Goal: Task Accomplishment & Management: Manage account settings

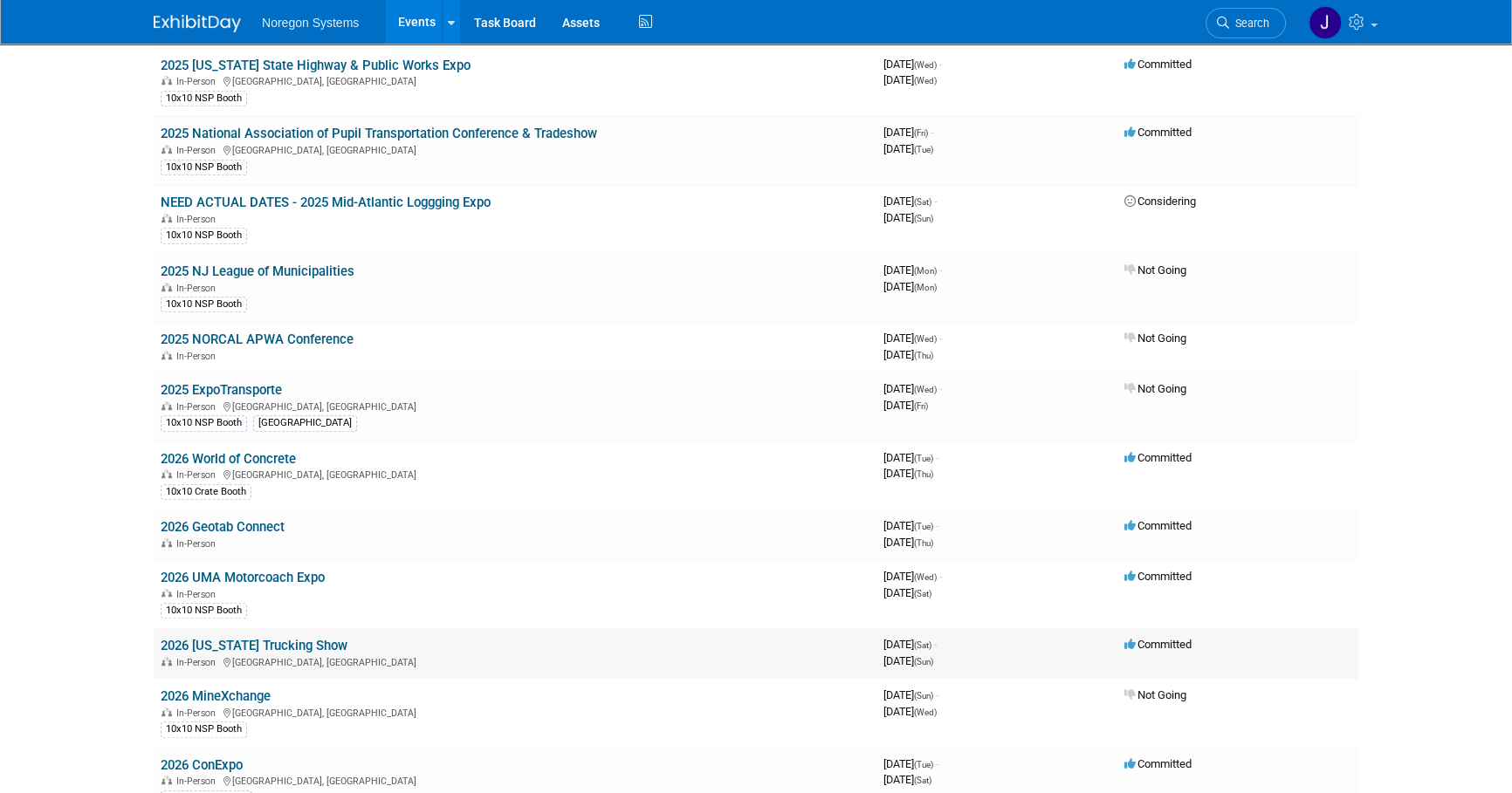
scroll to position [1268, 0]
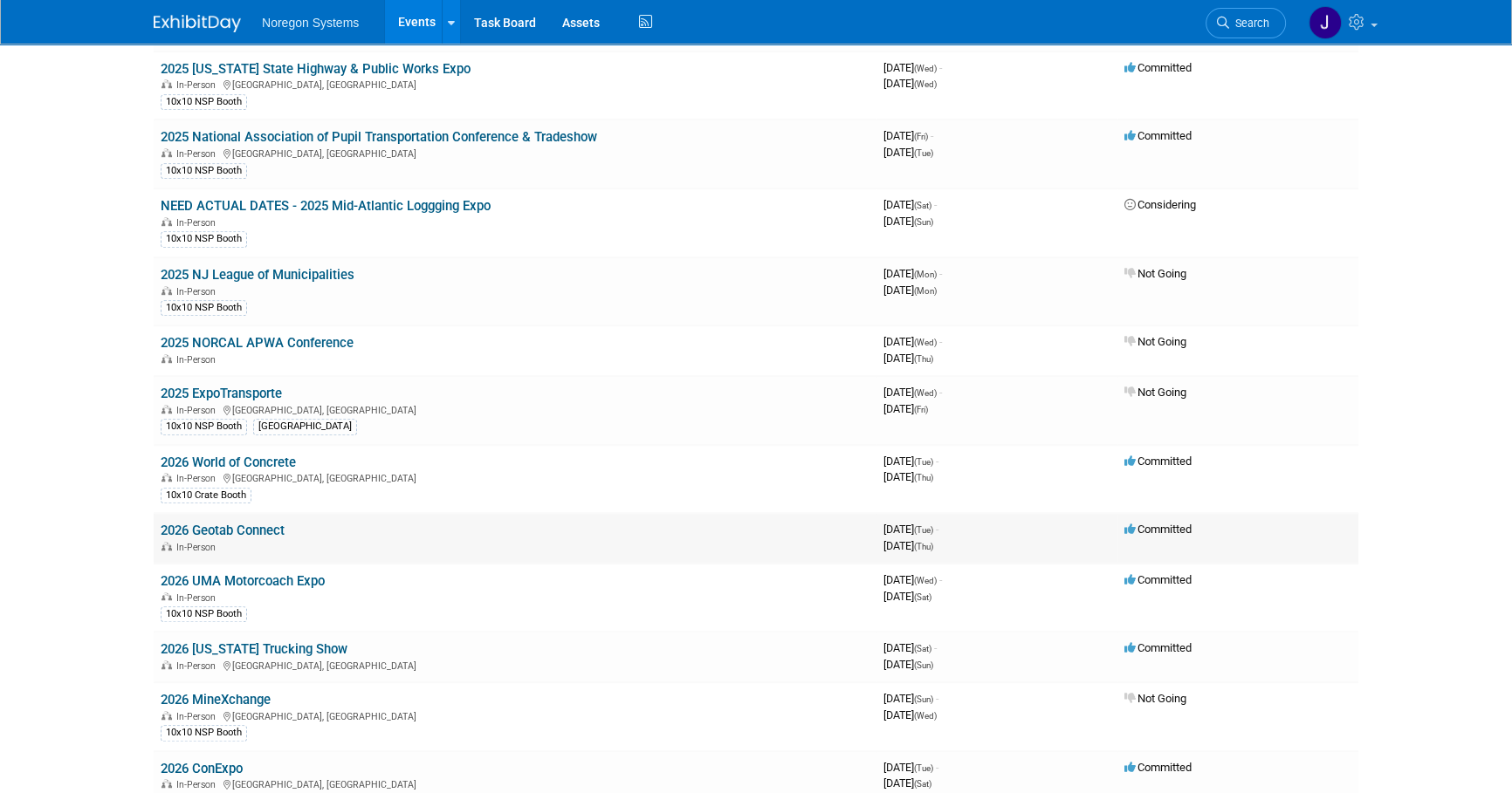
click at [233, 522] on link "2026 Geotab Connect" at bounding box center [222, 530] width 124 height 15
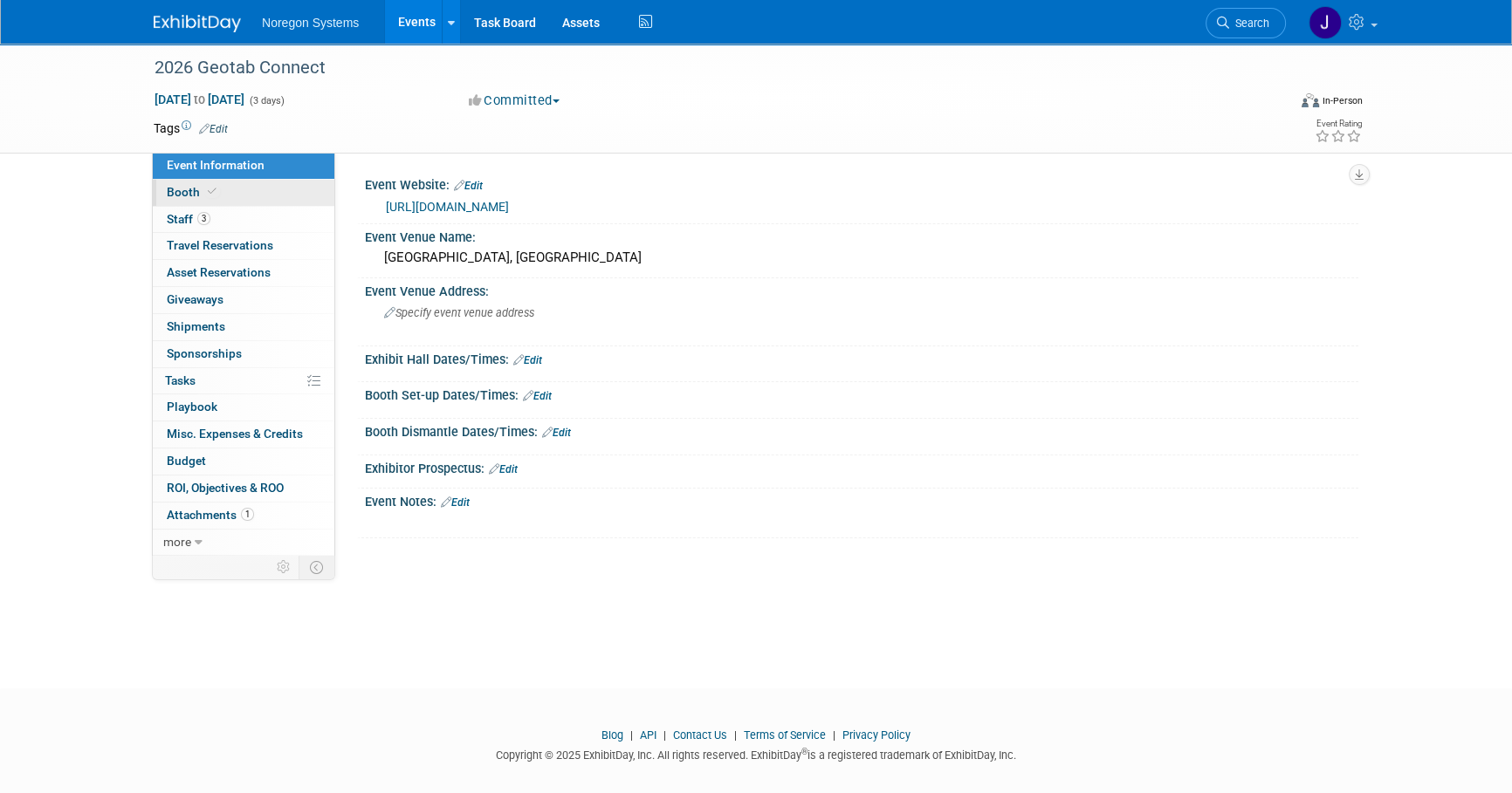
click at [250, 187] on link "Booth" at bounding box center [243, 192] width 181 height 26
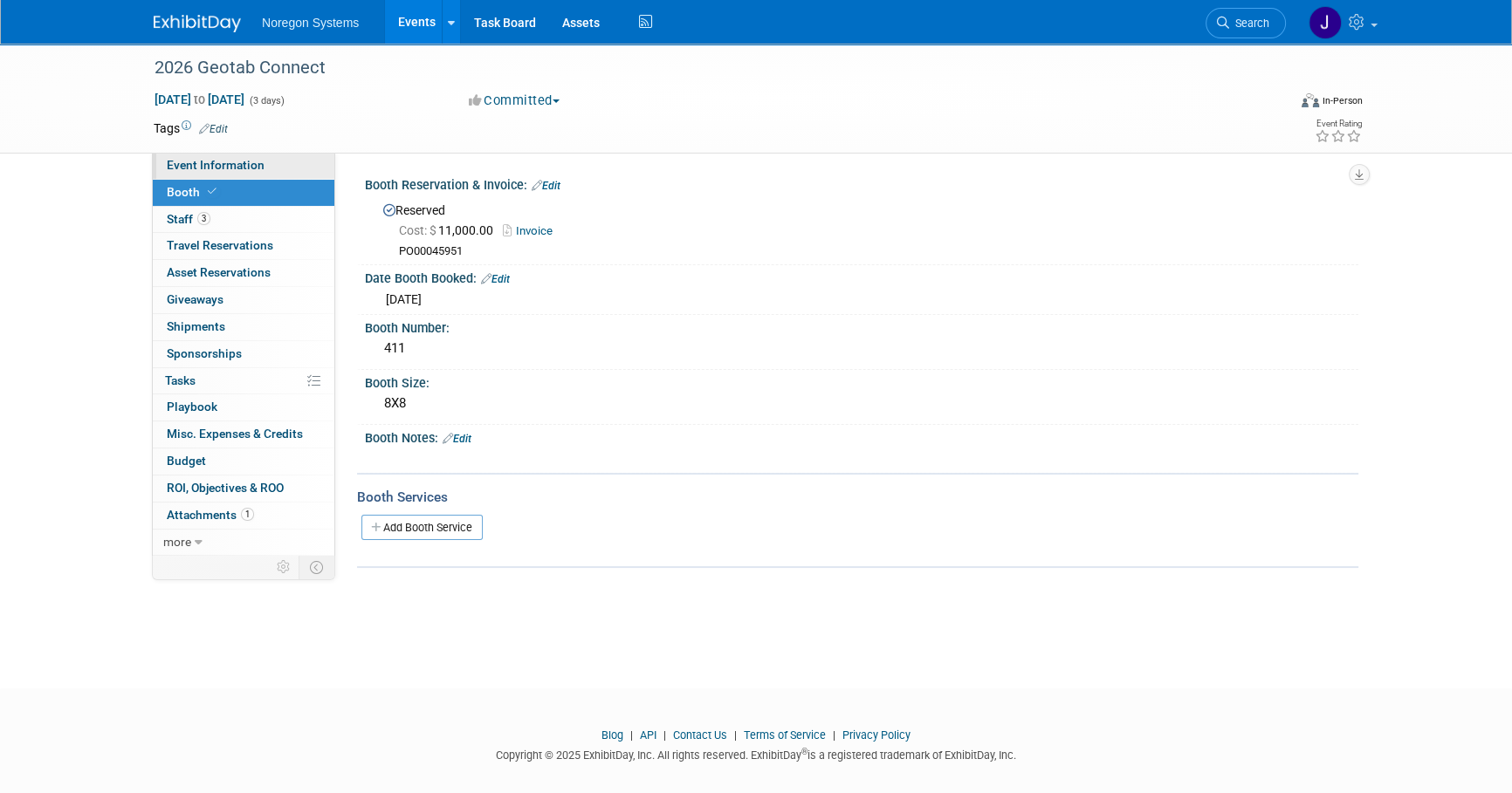
click at [267, 166] on link "Event Information" at bounding box center [243, 165] width 181 height 26
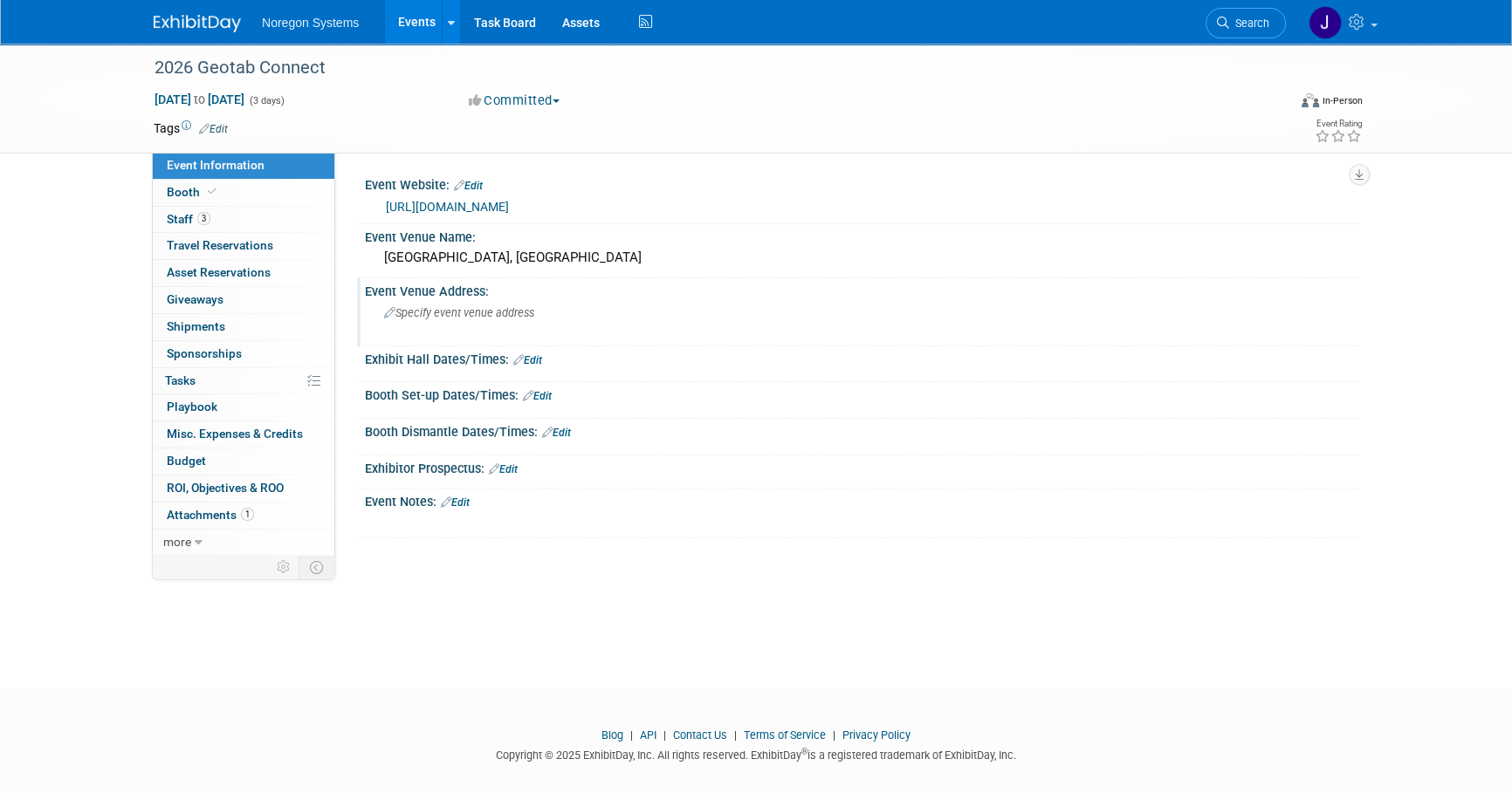
click at [485, 314] on span "Specify event venue address" at bounding box center [459, 313] width 150 height 14
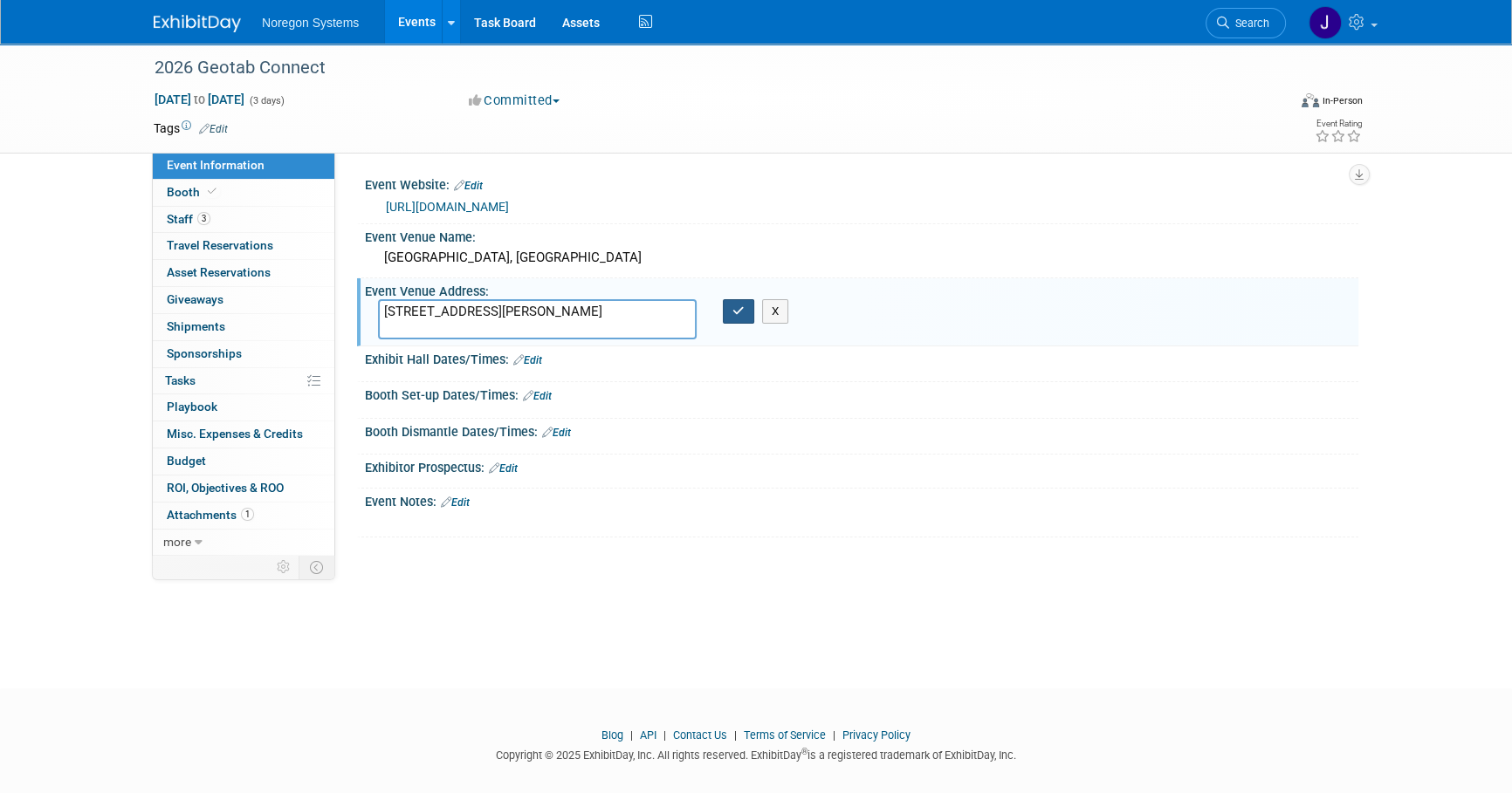
type textarea "4701 Koval Ln, Las Vegas, NV 89109"
click at [741, 302] on button "button" at bounding box center [738, 311] width 32 height 24
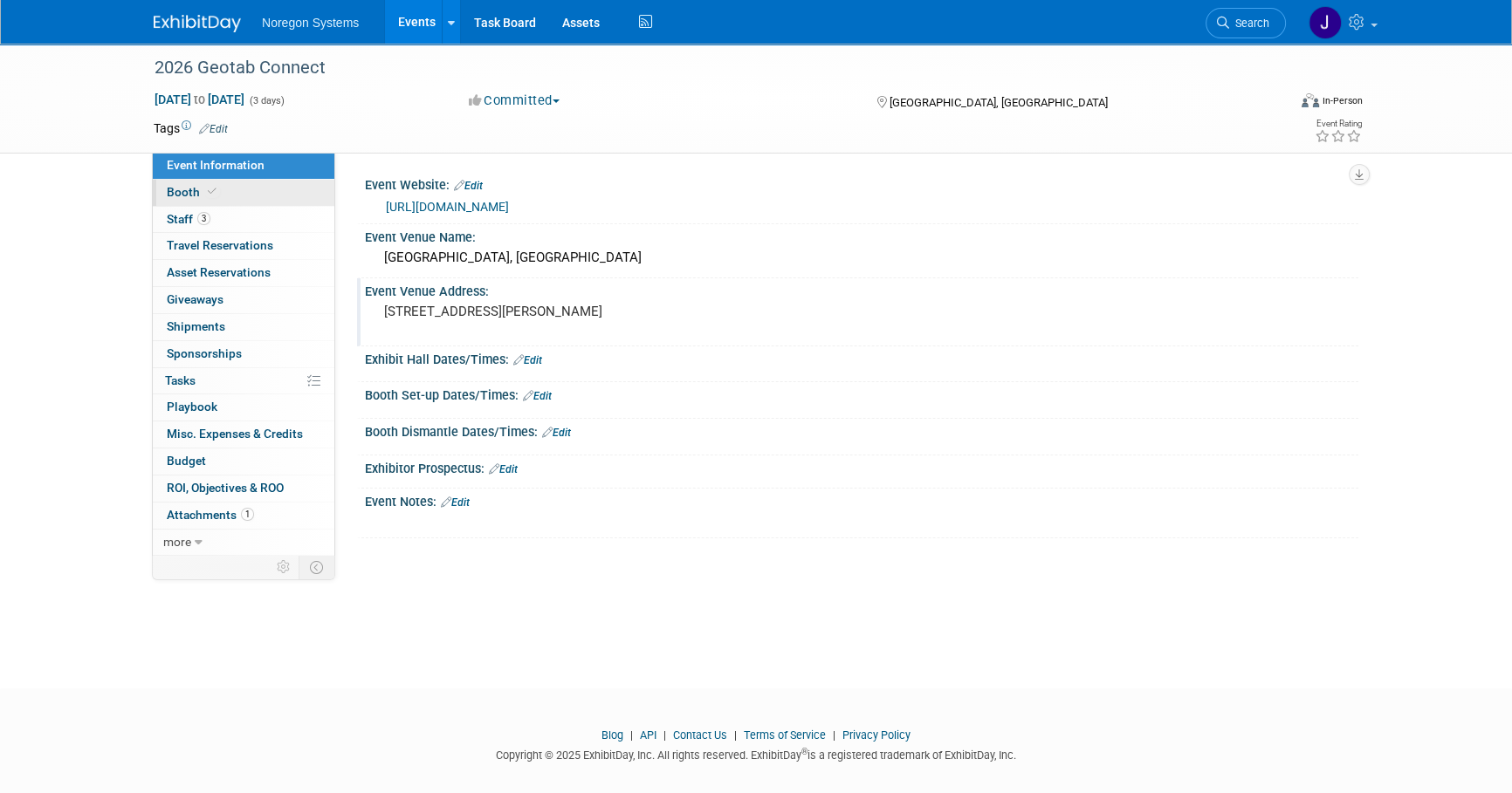
click at [252, 192] on link "Booth" at bounding box center [243, 192] width 181 height 26
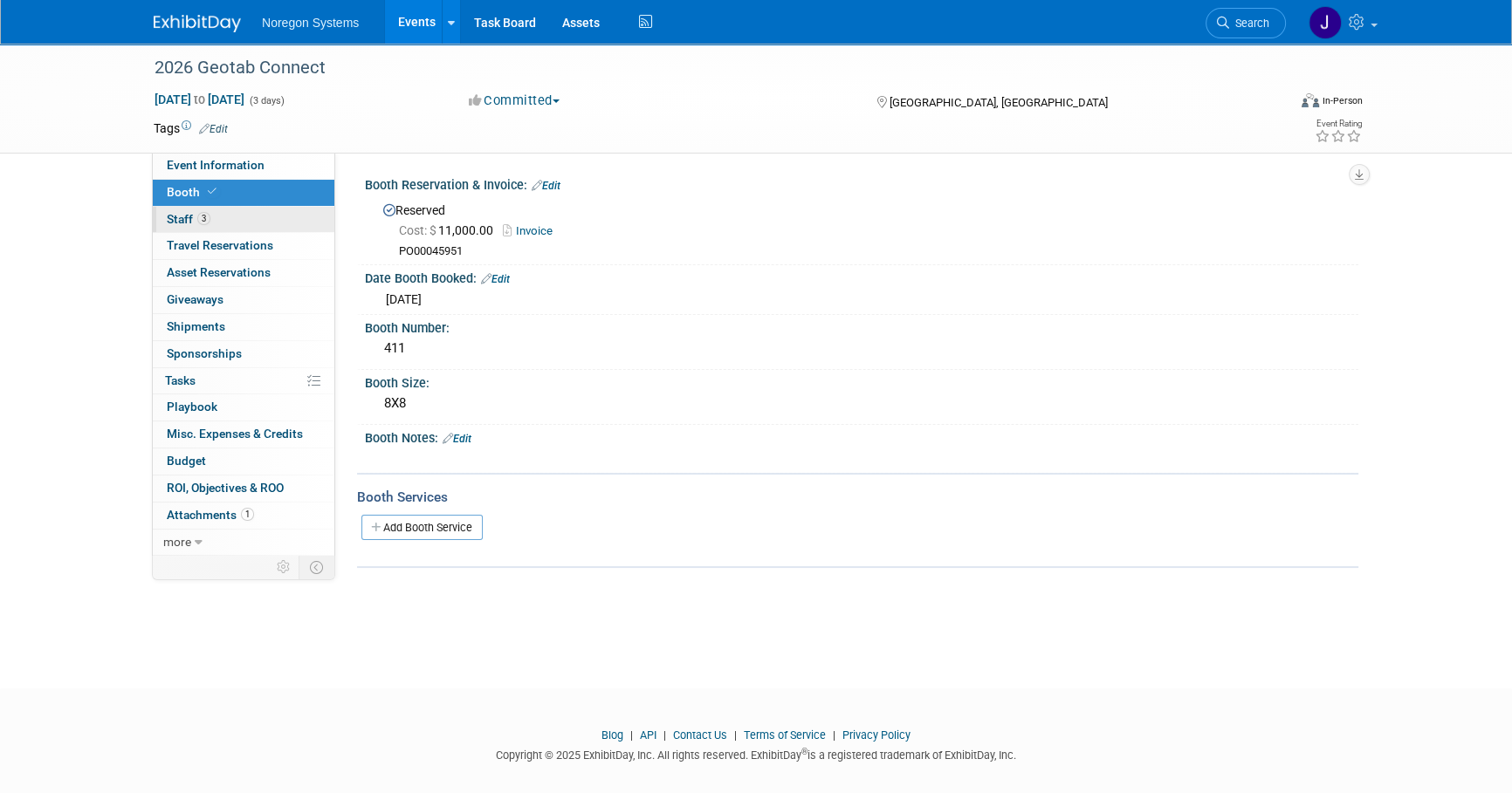
click at [264, 224] on link "3 Staff 3" at bounding box center [243, 219] width 181 height 26
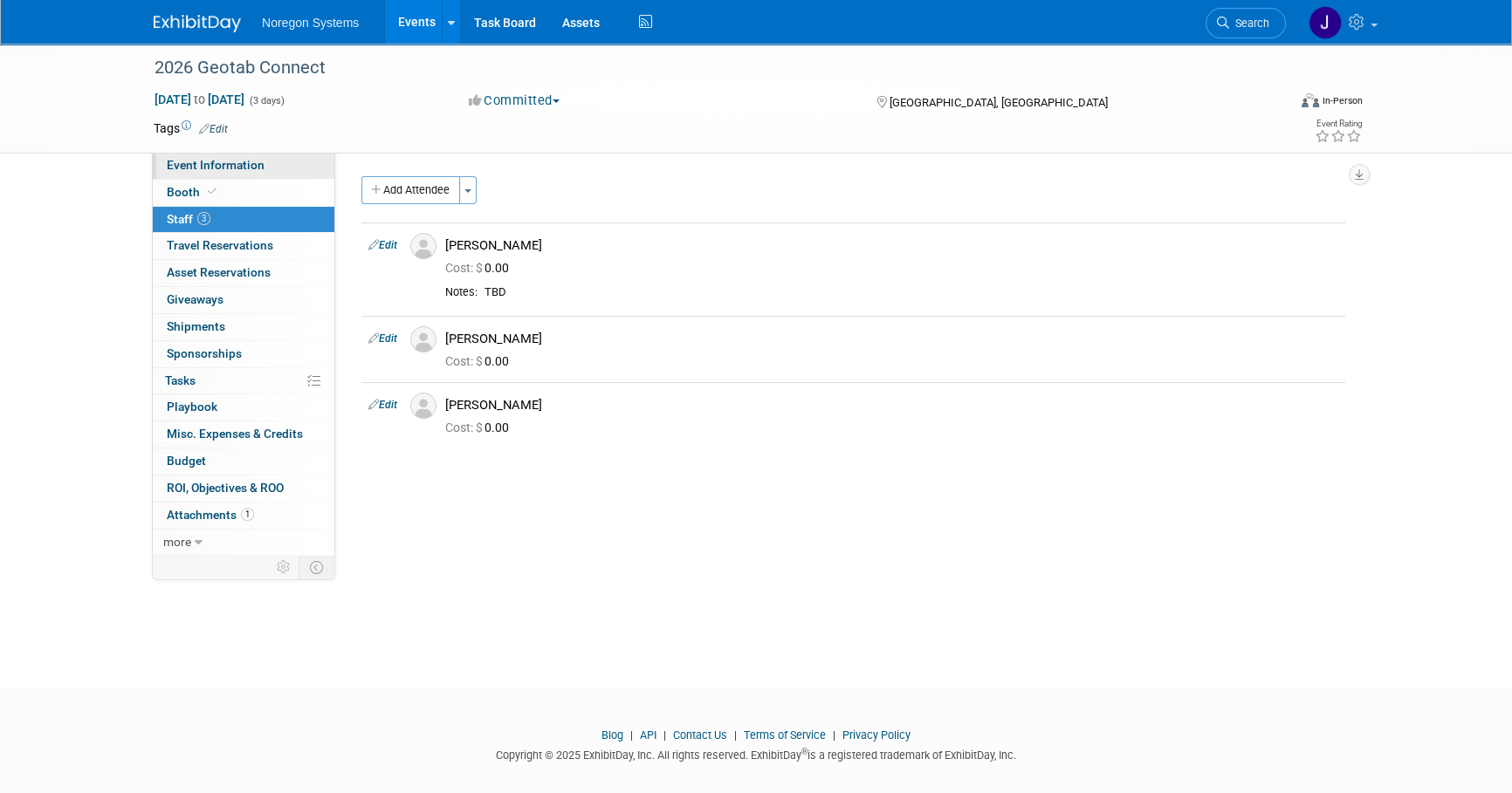
click at [268, 171] on link "Event Information" at bounding box center [243, 165] width 181 height 26
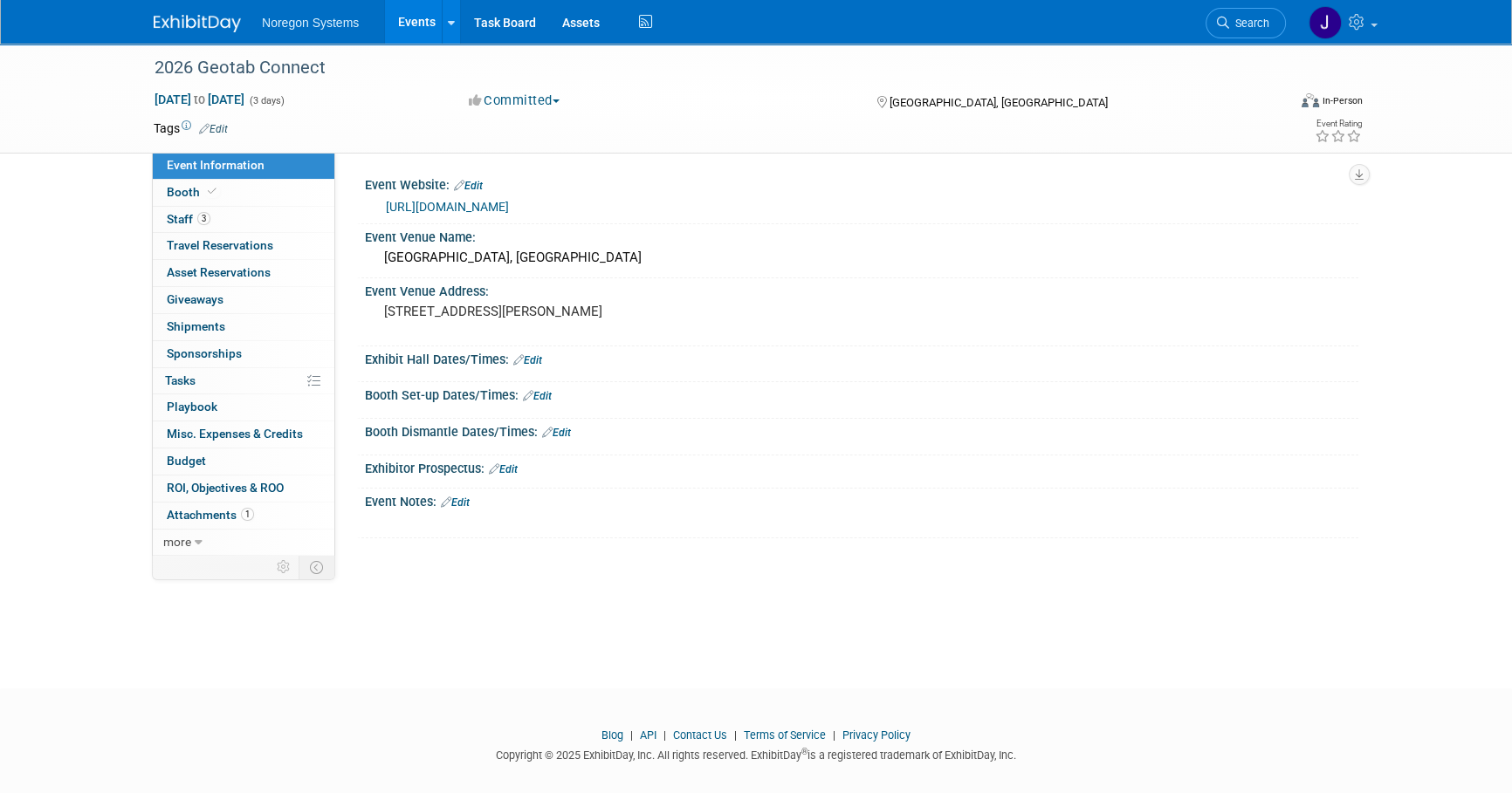
click at [208, 32] on img at bounding box center [197, 23] width 88 height 17
